Goal: Task Accomplishment & Management: Manage account settings

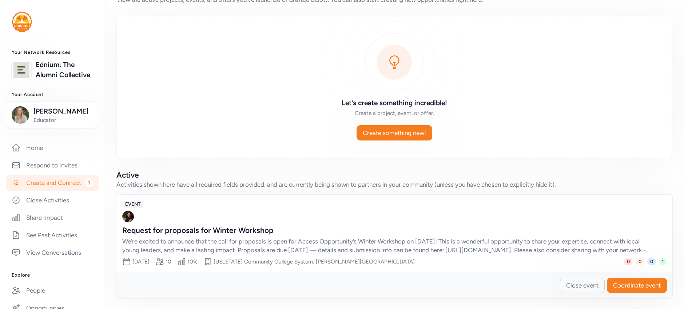
scroll to position [32, 0]
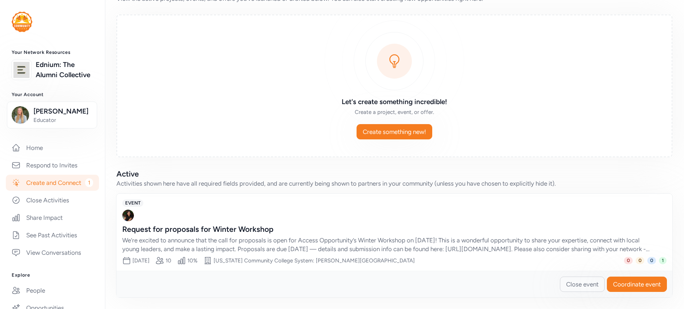
click at [535, 264] on div "Date [DATE] Partner slots 10 Percent filled 10% Site [US_STATE] Community Colle…" at bounding box center [394, 260] width 545 height 9
click at [217, 211] on div "[PERSON_NAME]" at bounding box center [394, 216] width 545 height 12
click at [620, 287] on span "Coordinate event" at bounding box center [637, 284] width 48 height 9
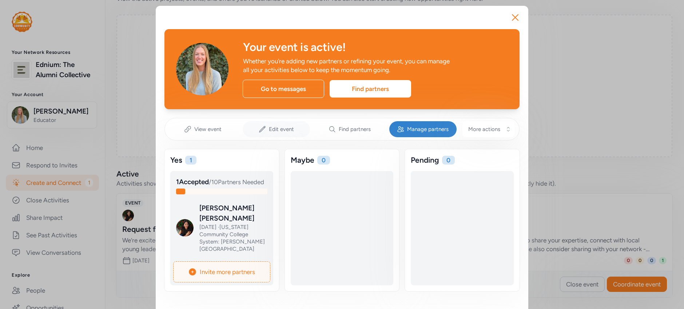
click at [265, 127] on div "Edit event" at bounding box center [277, 129] width 68 height 16
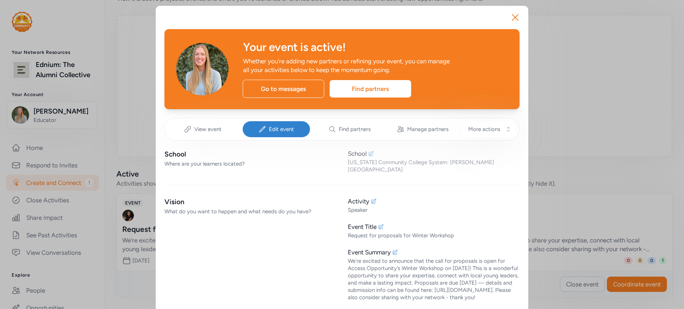
click at [364, 153] on div "School" at bounding box center [434, 153] width 172 height 9
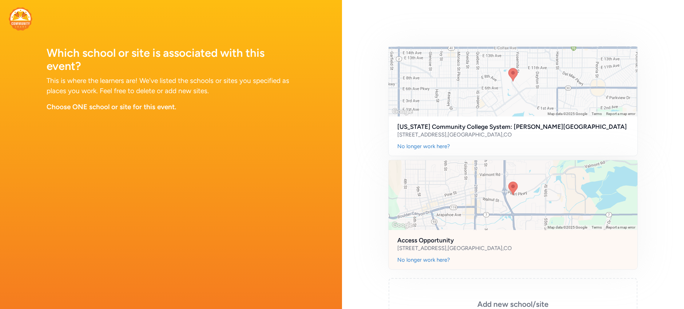
click at [459, 217] on div at bounding box center [513, 195] width 249 height 70
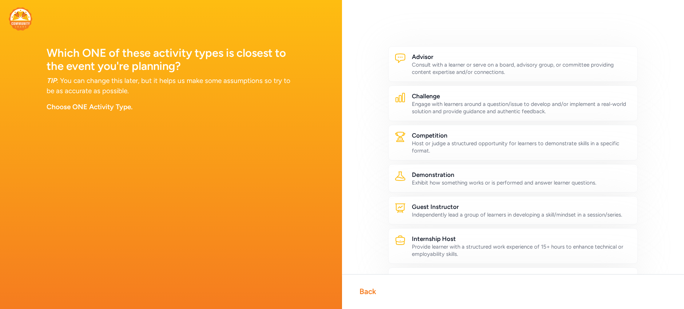
scroll to position [310, 0]
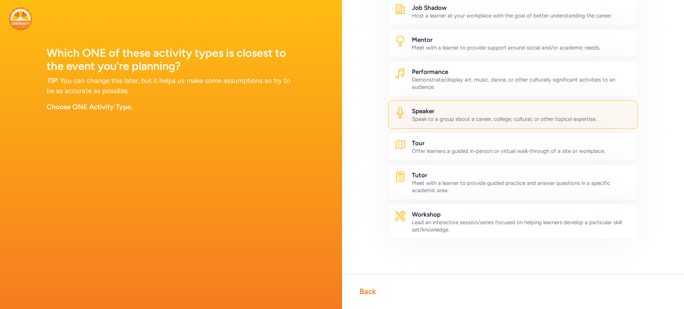
click at [483, 123] on div "Speaker Speak to a group about a career, college, cultural, or other topical ex…" at bounding box center [513, 114] width 250 height 28
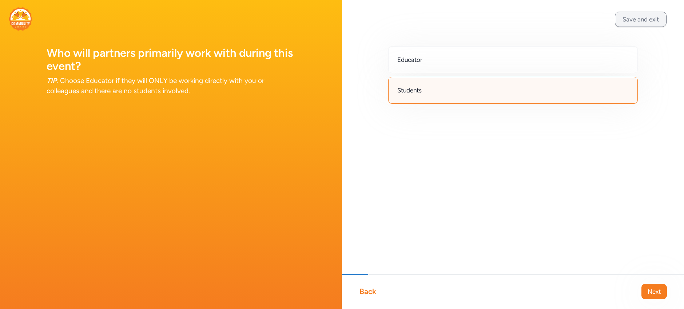
click at [638, 20] on button "Save and exit" at bounding box center [641, 19] width 52 height 15
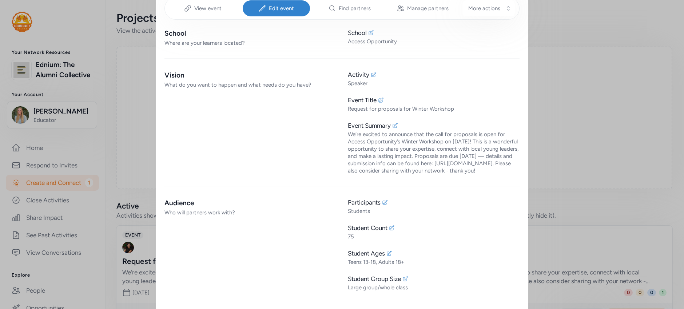
scroll to position [121, 0]
click at [393, 126] on icon at bounding box center [395, 125] width 5 height 5
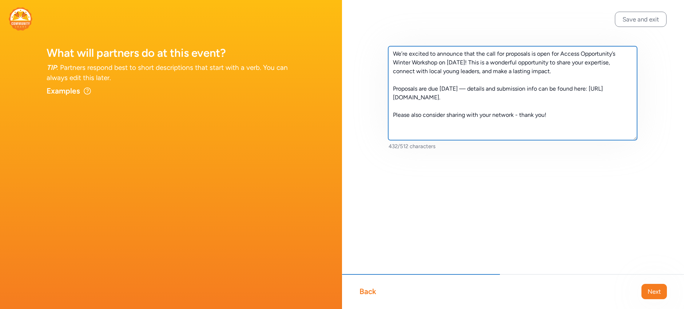
click at [542, 99] on textarea "We’re excited to announce that the call for proposals is open for Access Opport…" at bounding box center [512, 93] width 249 height 94
click at [597, 72] on textarea "We’re excited to announce that the call for proposals is open for Access Opport…" at bounding box center [512, 93] width 249 height 94
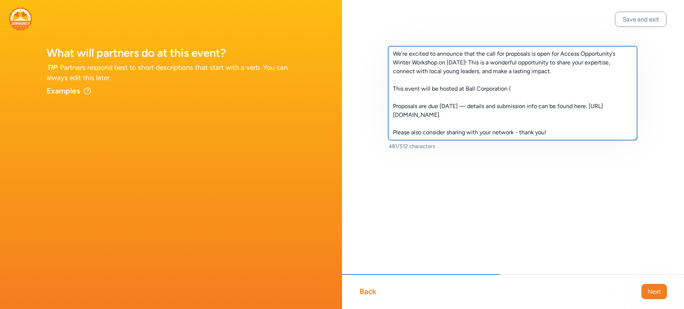
paste textarea "[STREET_ADDRESS]"
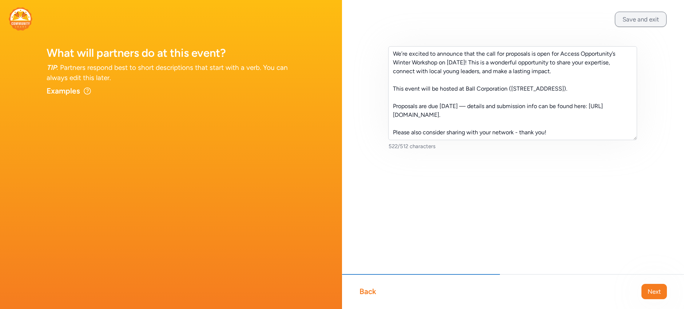
click at [641, 22] on button "Save and exit" at bounding box center [641, 19] width 52 height 15
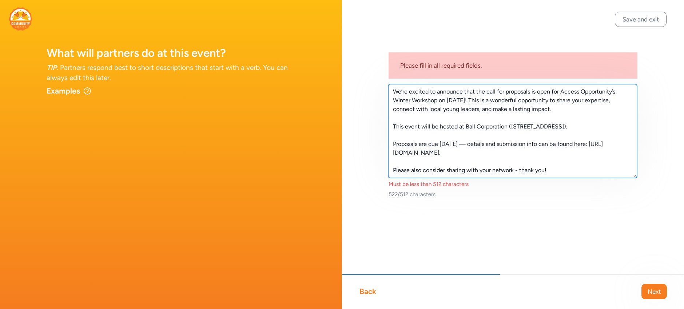
drag, startPoint x: 559, startPoint y: 168, endPoint x: 395, endPoint y: 173, distance: 164.6
click at [395, 173] on textarea "We’re excited to announce that the call for proposals is open for Access Opport…" at bounding box center [512, 131] width 249 height 94
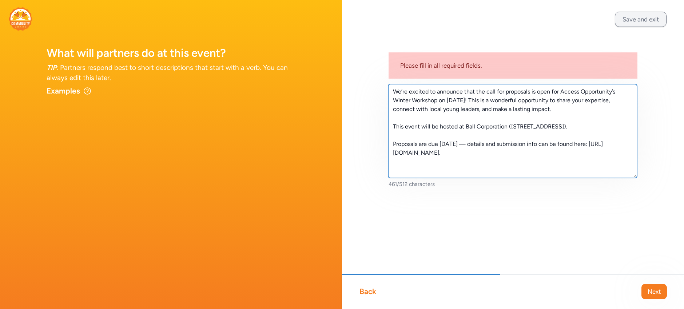
type textarea "We’re excited to announce that the call for proposals is open for Access Opport…"
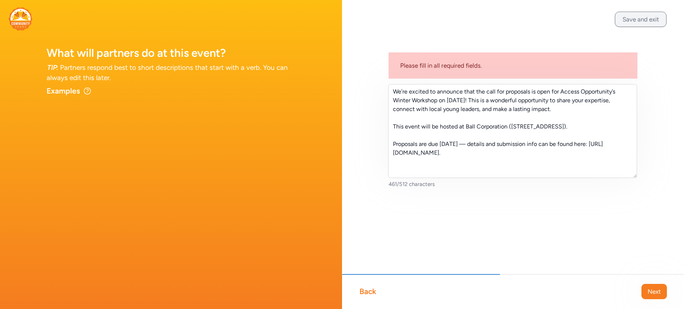
click at [639, 25] on button "Save and exit" at bounding box center [641, 19] width 52 height 15
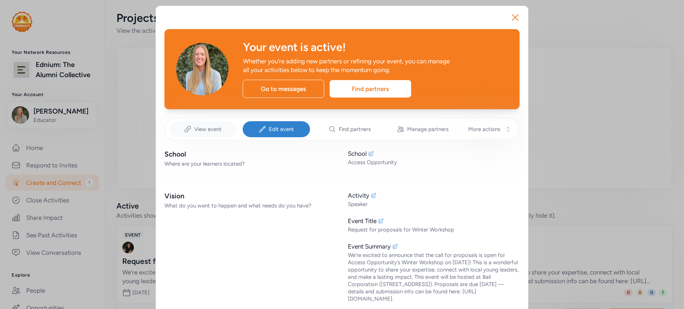
click at [201, 135] on div "View event" at bounding box center [203, 129] width 68 height 16
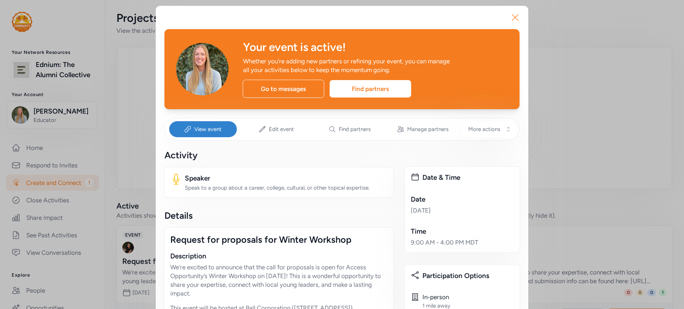
click at [514, 18] on icon "button" at bounding box center [516, 18] width 12 height 12
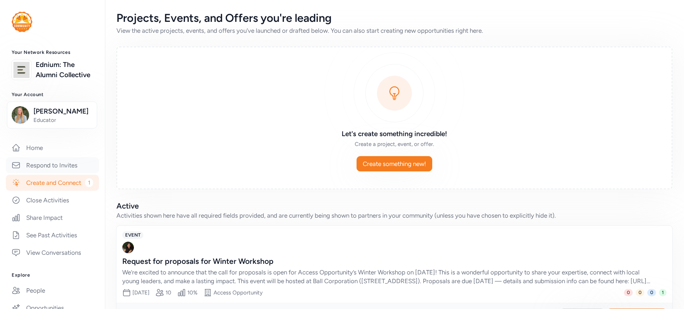
click at [47, 173] on link "Respond to Invites" at bounding box center [52, 165] width 93 height 16
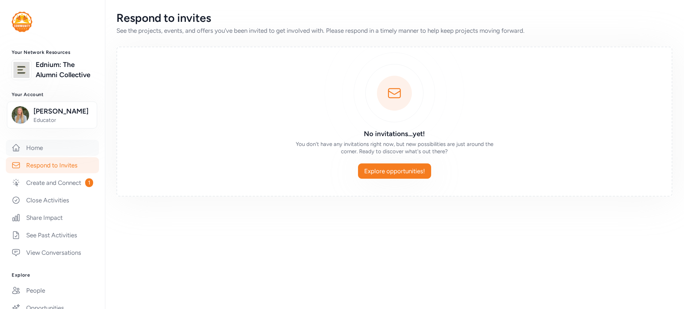
click at [39, 156] on link "Home" at bounding box center [52, 148] width 93 height 16
